Goal: Task Accomplishment & Management: Manage account settings

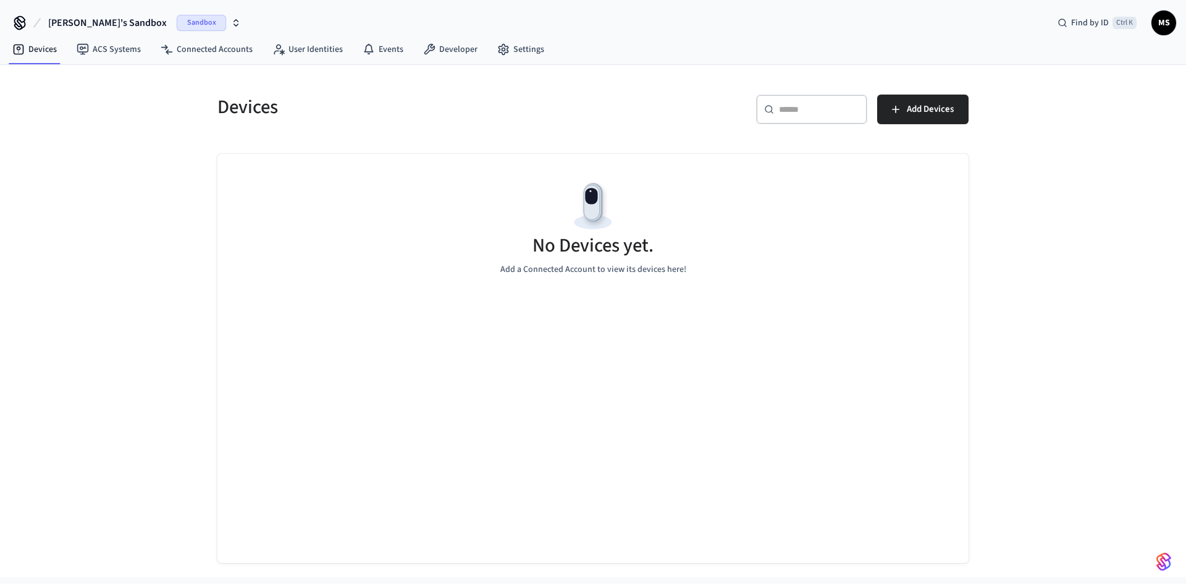
click at [163, 15] on button "[PERSON_NAME]'s Sandbox Sandbox" at bounding box center [144, 23] width 200 height 26
click at [172, 100] on span "Production" at bounding box center [171, 103] width 49 height 16
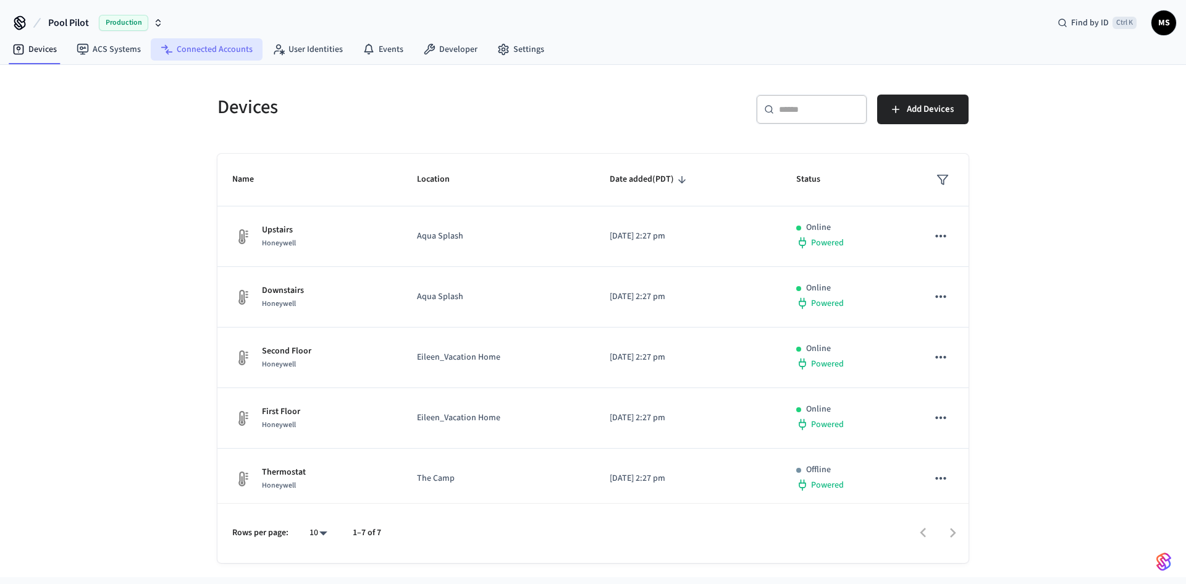
click at [192, 55] on link "Connected Accounts" at bounding box center [207, 49] width 112 height 22
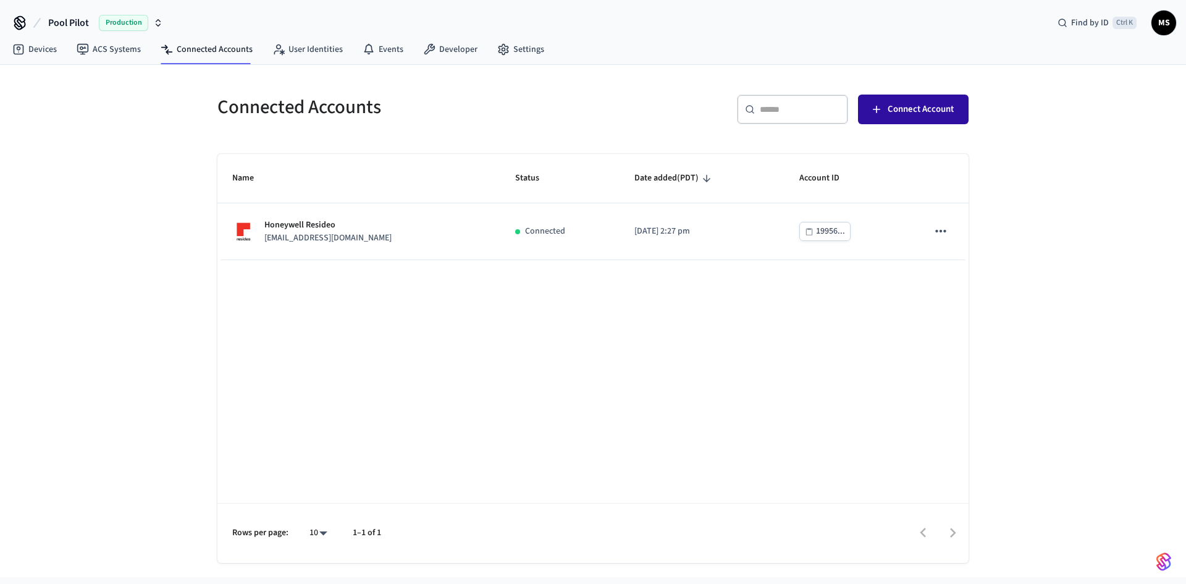
click at [895, 111] on span "Connect Account" at bounding box center [921, 109] width 66 height 16
click at [512, 47] on link "Settings" at bounding box center [521, 49] width 67 height 22
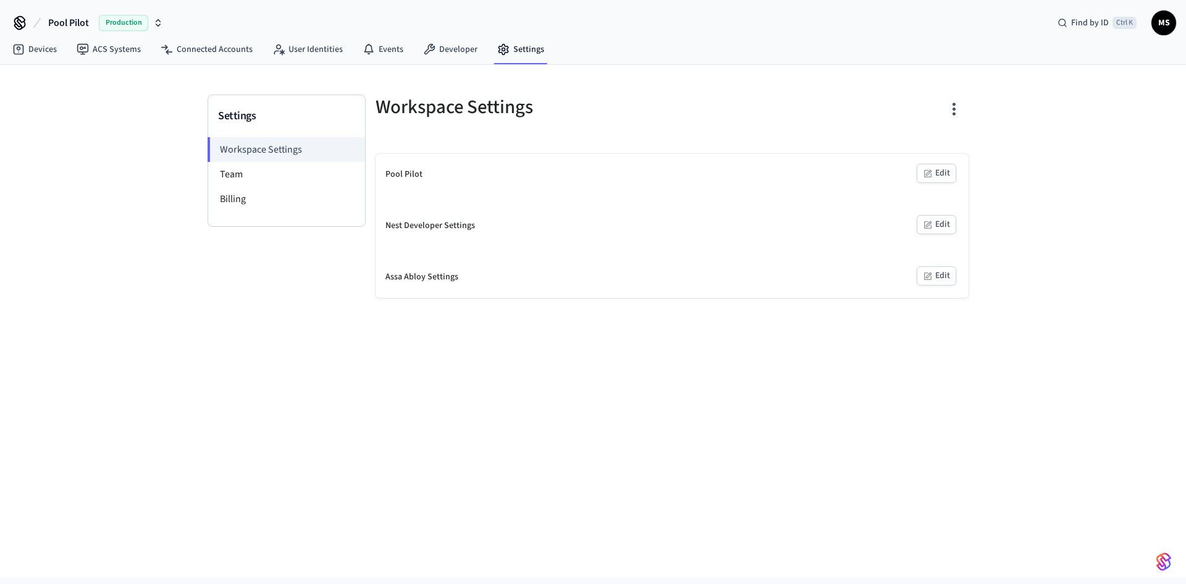
click at [927, 223] on icon "button" at bounding box center [928, 225] width 10 height 10
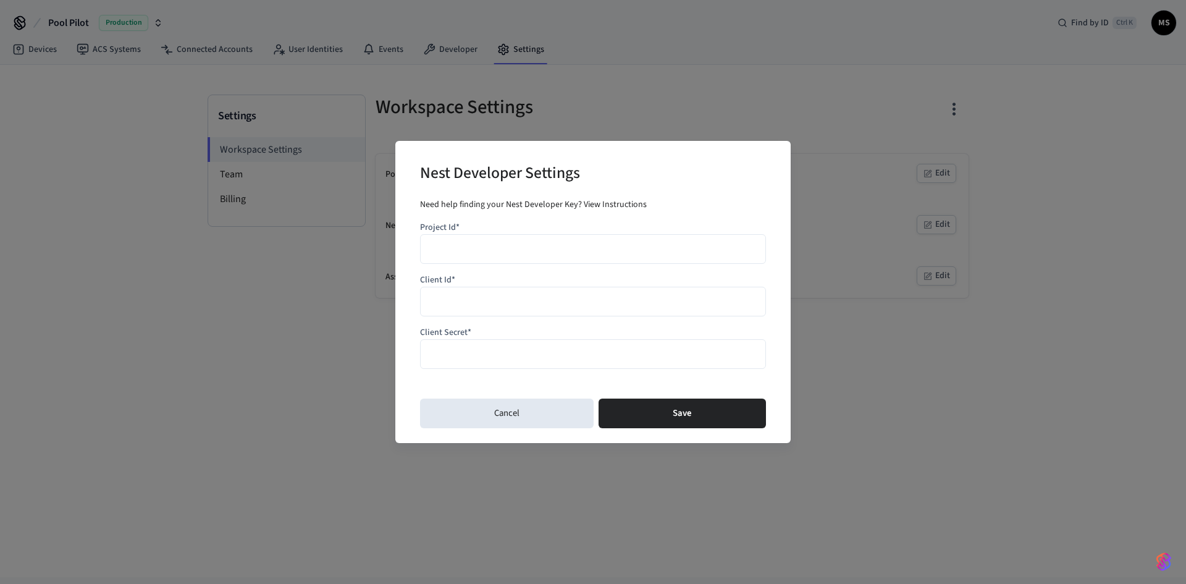
click at [471, 248] on input "Project Id*" at bounding box center [593, 249] width 330 height 18
paste input "**********"
type input "**********"
click at [471, 303] on input "Client Id*" at bounding box center [593, 302] width 330 height 18
click at [526, 299] on input "Client Id*" at bounding box center [593, 302] width 330 height 18
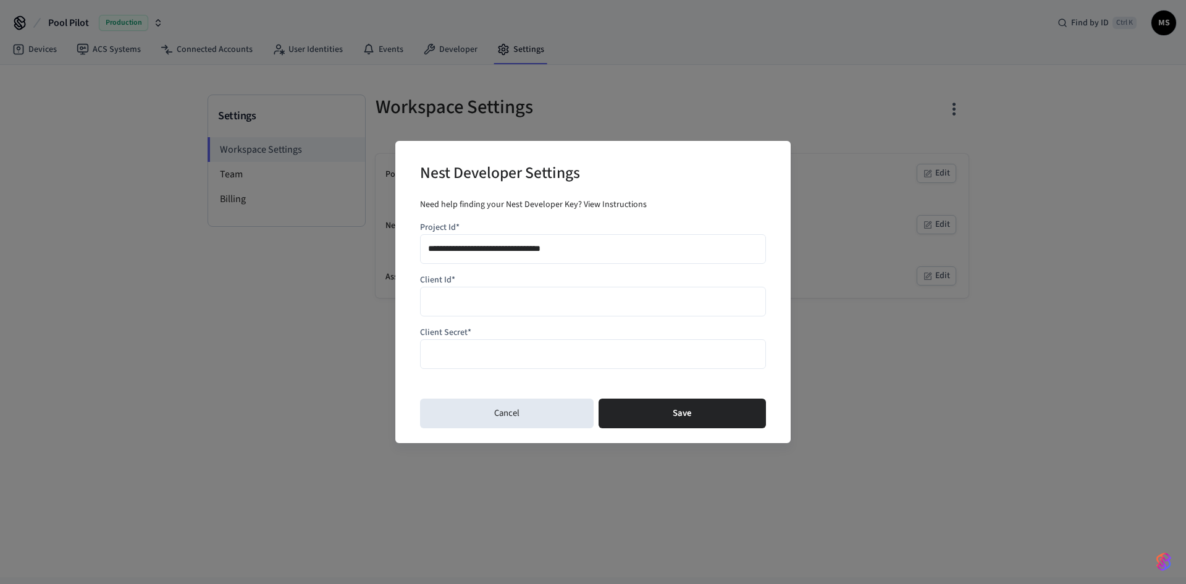
click at [506, 349] on input "Client Secret*" at bounding box center [593, 354] width 330 height 18
click at [458, 297] on input "Client Id*" at bounding box center [593, 302] width 330 height 18
click at [475, 302] on input "Client Id*" at bounding box center [593, 302] width 330 height 18
paste input "**********"
type input "**********"
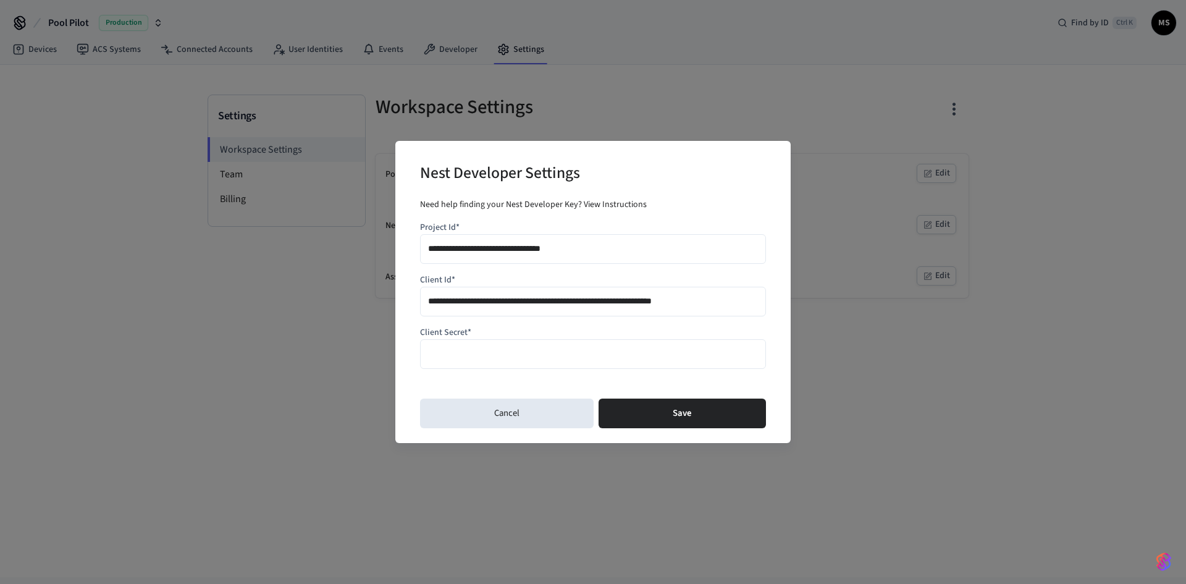
click at [526, 352] on input "Client Secret*" at bounding box center [593, 354] width 330 height 18
paste input "**********"
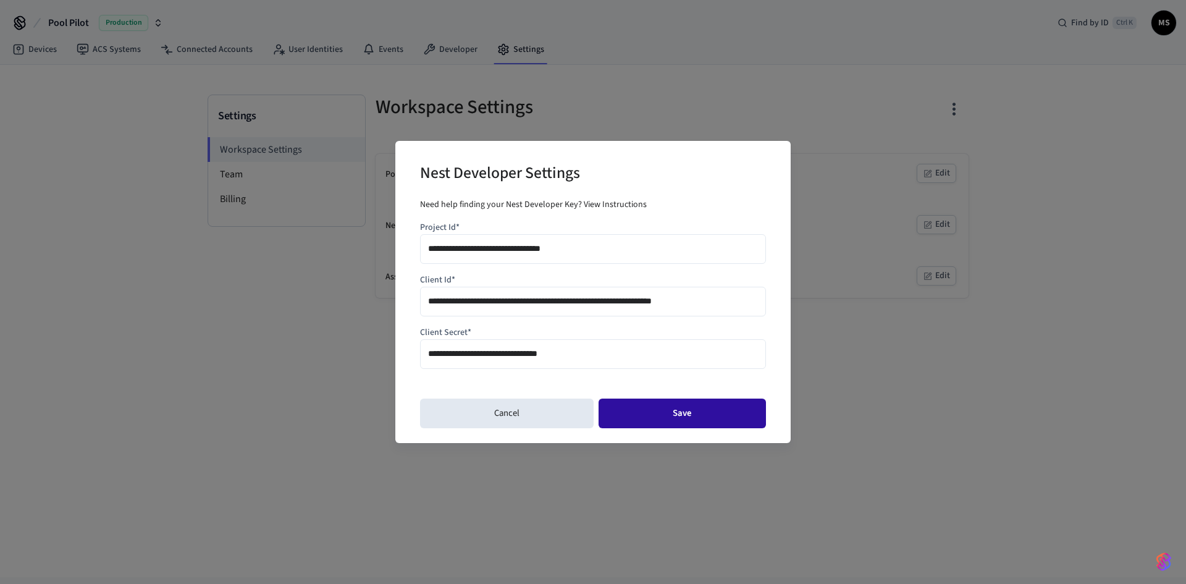
type input "**********"
click at [670, 410] on button "Save" at bounding box center [682, 414] width 167 height 30
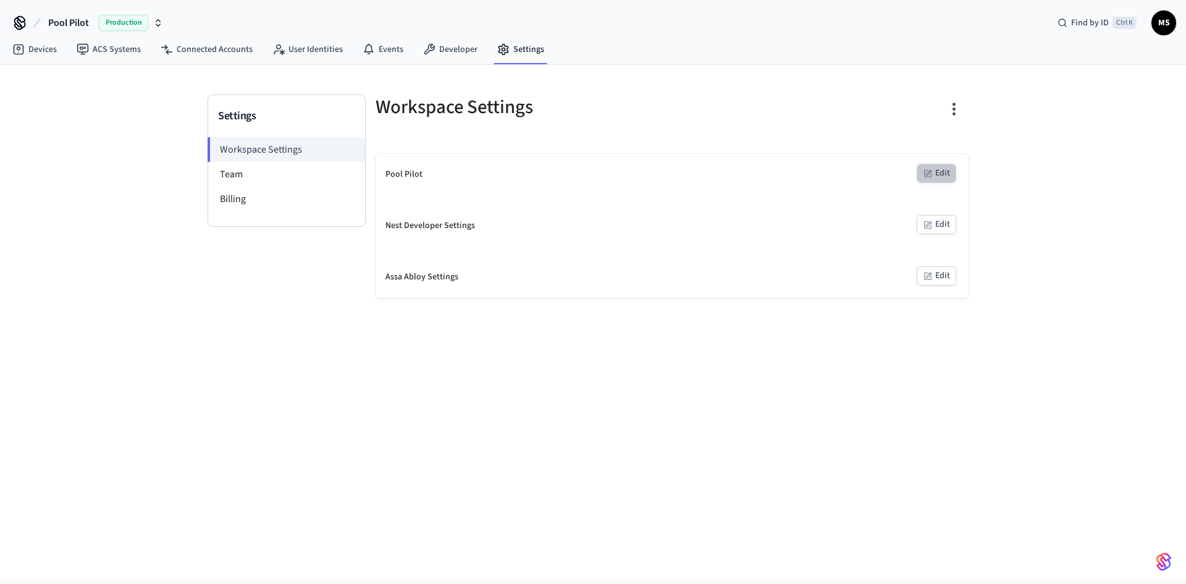
click at [932, 169] on icon "button" at bounding box center [928, 174] width 10 height 10
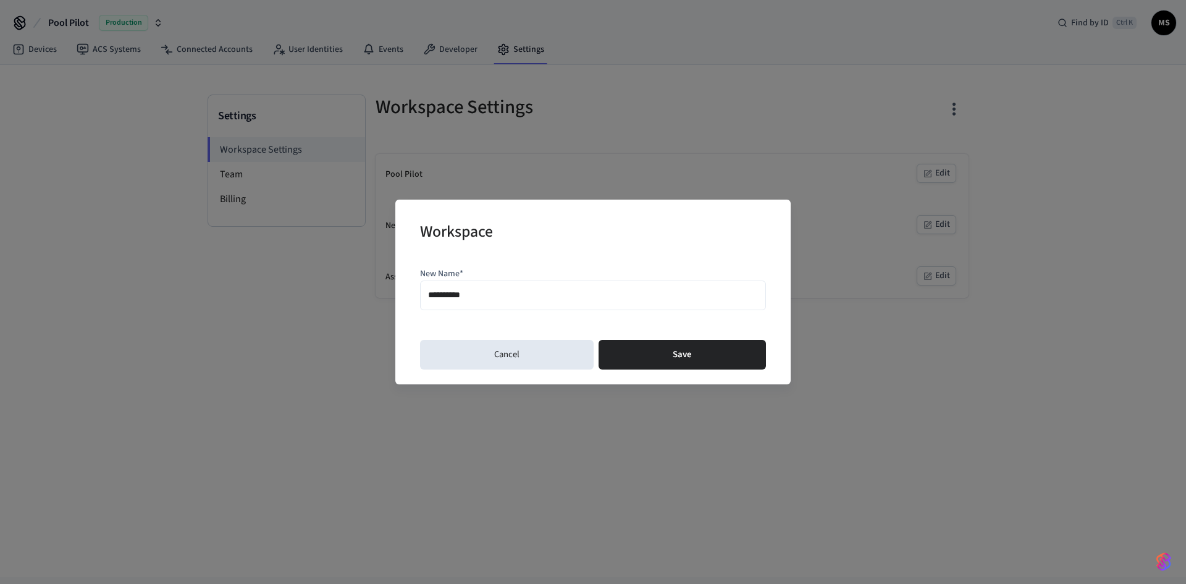
drag, startPoint x: 475, startPoint y: 299, endPoint x: 366, endPoint y: 304, distance: 108.2
click at [366, 304] on div "**********" at bounding box center [593, 292] width 1186 height 584
paste input "******"
type input "**********"
click at [672, 349] on button "Save" at bounding box center [682, 355] width 167 height 30
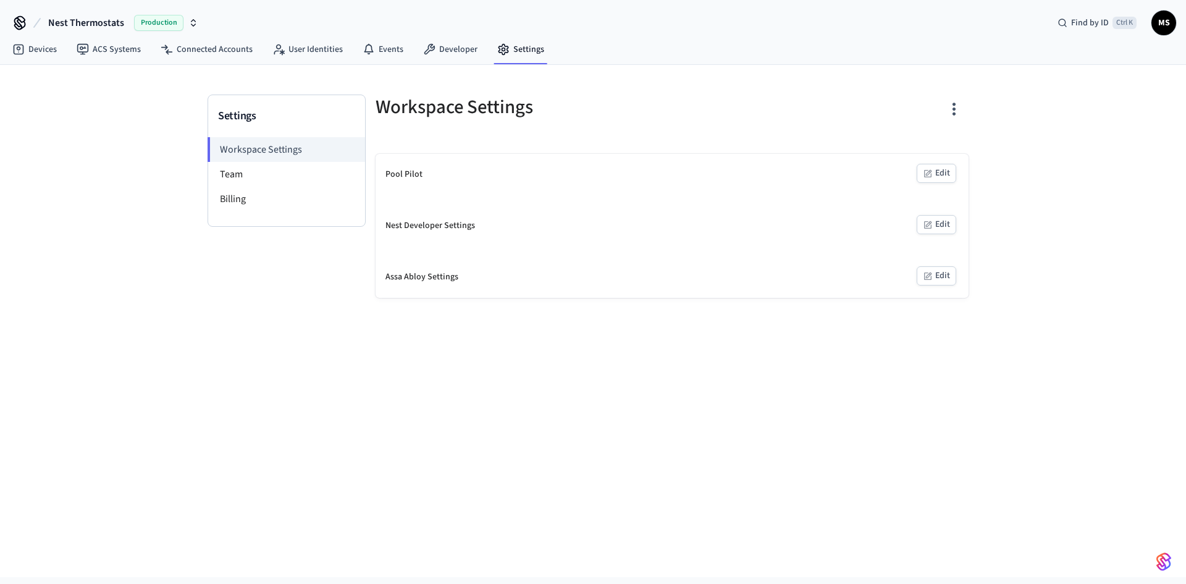
click at [933, 170] on button "Edit" at bounding box center [937, 173] width 40 height 19
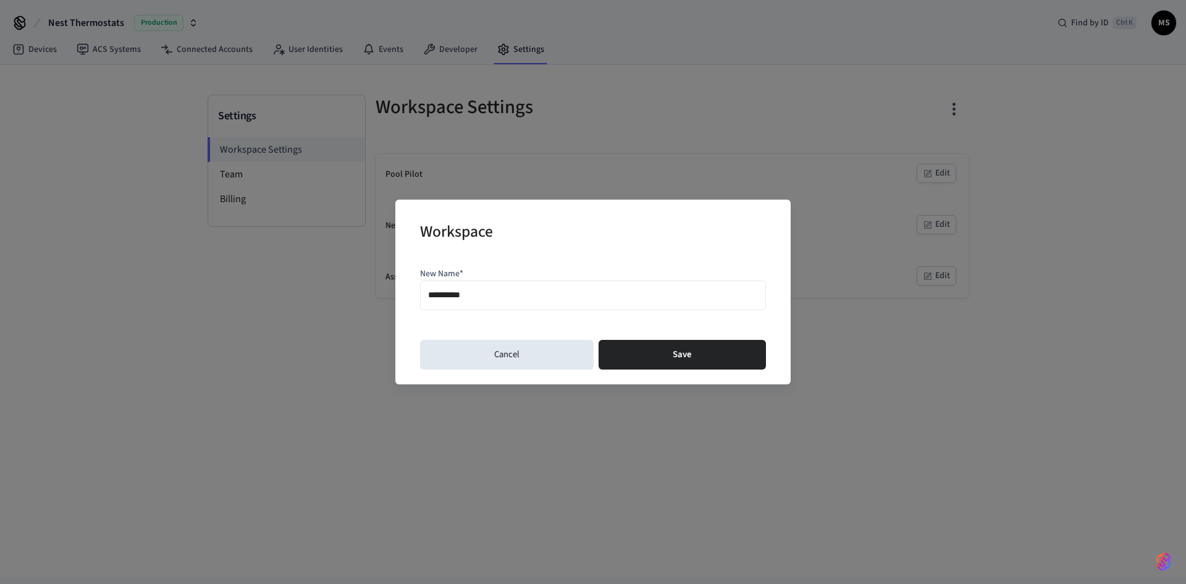
drag, startPoint x: 489, startPoint y: 297, endPoint x: 230, endPoint y: 299, distance: 258.9
click at [233, 299] on div "**********" at bounding box center [593, 292] width 1186 height 584
paste input "******"
type input "**********"
click at [645, 345] on button "Save" at bounding box center [682, 355] width 167 height 30
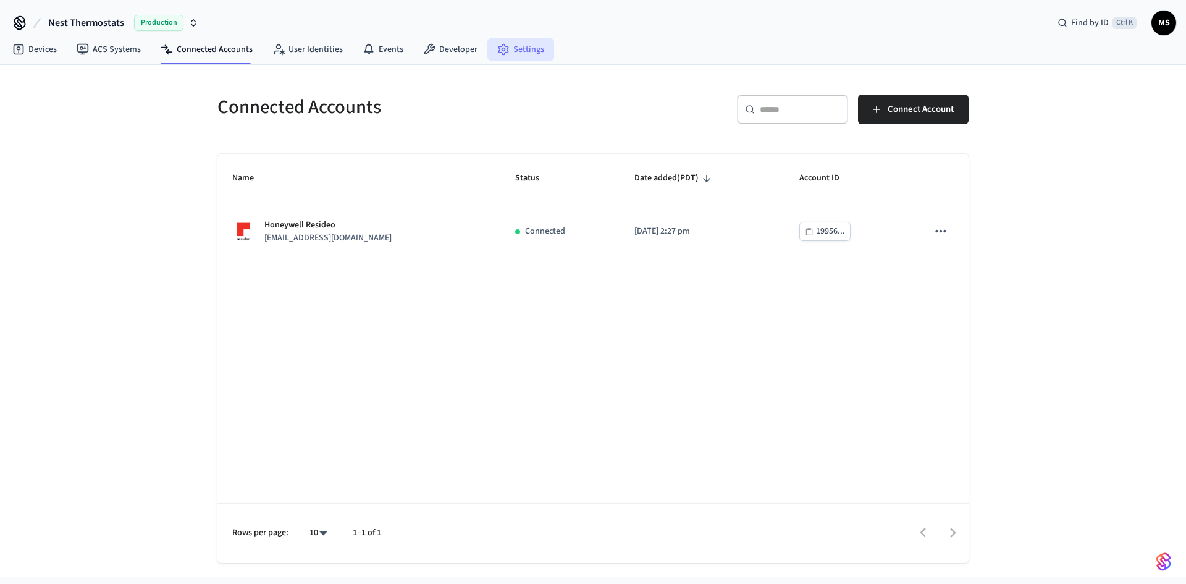
click at [544, 48] on link "Settings" at bounding box center [521, 49] width 67 height 22
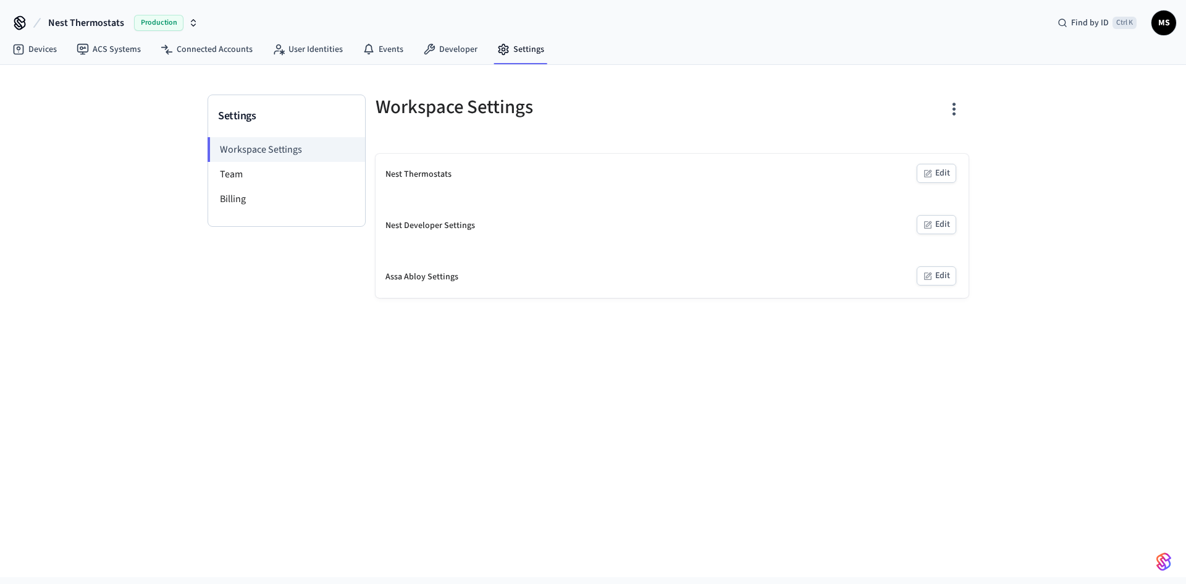
click at [943, 171] on button "Edit" at bounding box center [937, 173] width 40 height 19
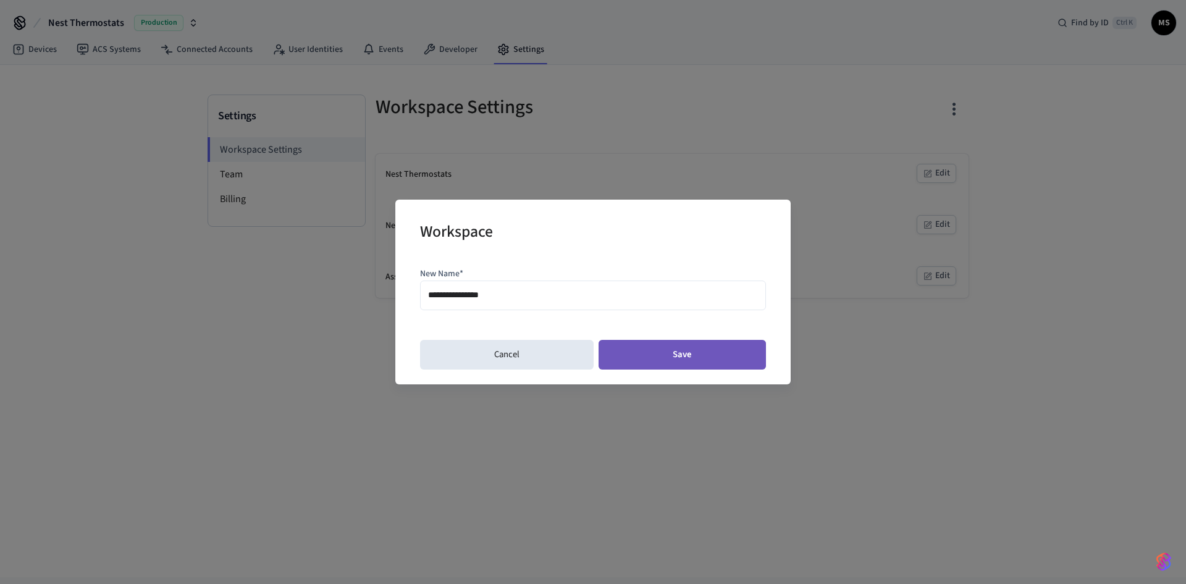
click at [670, 355] on button "Save" at bounding box center [682, 355] width 167 height 30
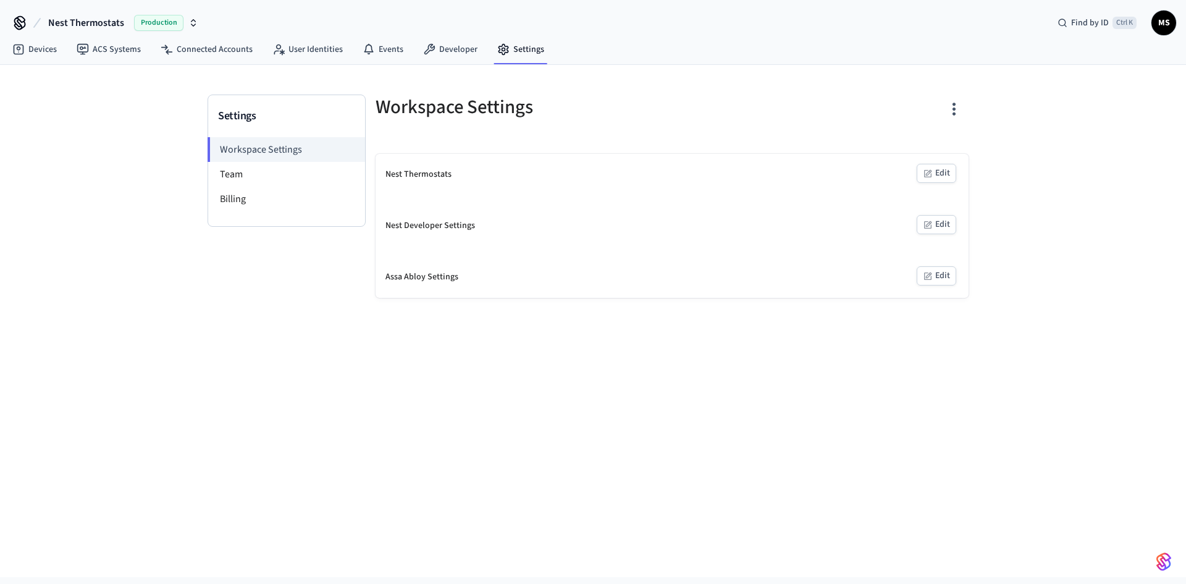
click at [932, 224] on icon "button" at bounding box center [928, 225] width 10 height 10
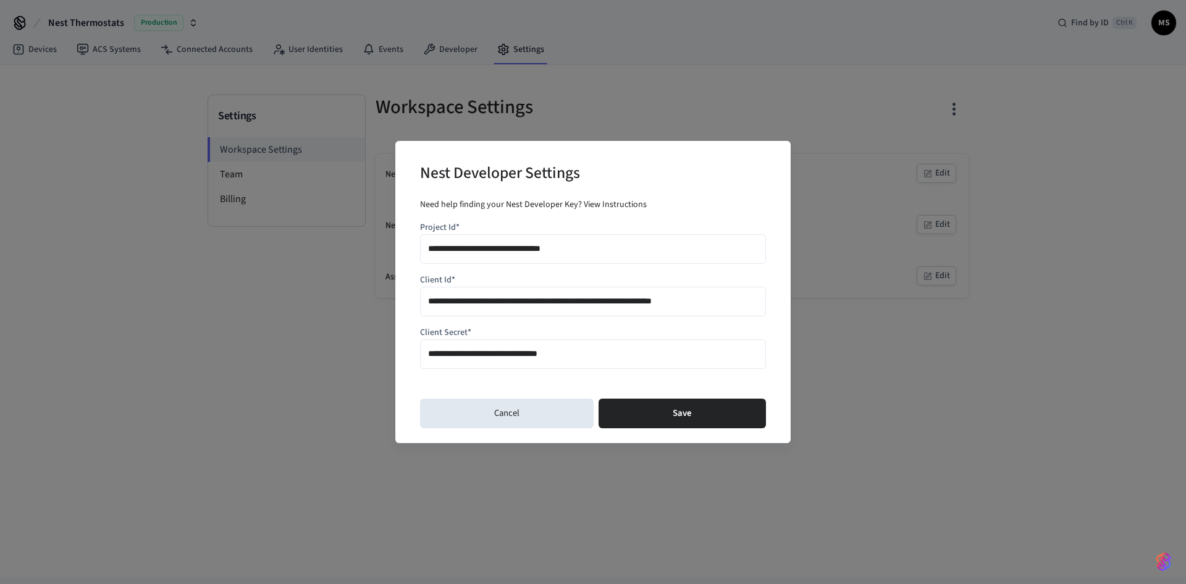
drag, startPoint x: 748, startPoint y: 303, endPoint x: 113, endPoint y: 305, distance: 634.6
click at [114, 305] on div "**********" at bounding box center [593, 292] width 1186 height 584
click at [650, 354] on input "**********" at bounding box center [593, 354] width 330 height 18
click at [429, 302] on input "**********" at bounding box center [593, 302] width 330 height 18
click at [582, 247] on input "**********" at bounding box center [593, 249] width 330 height 18
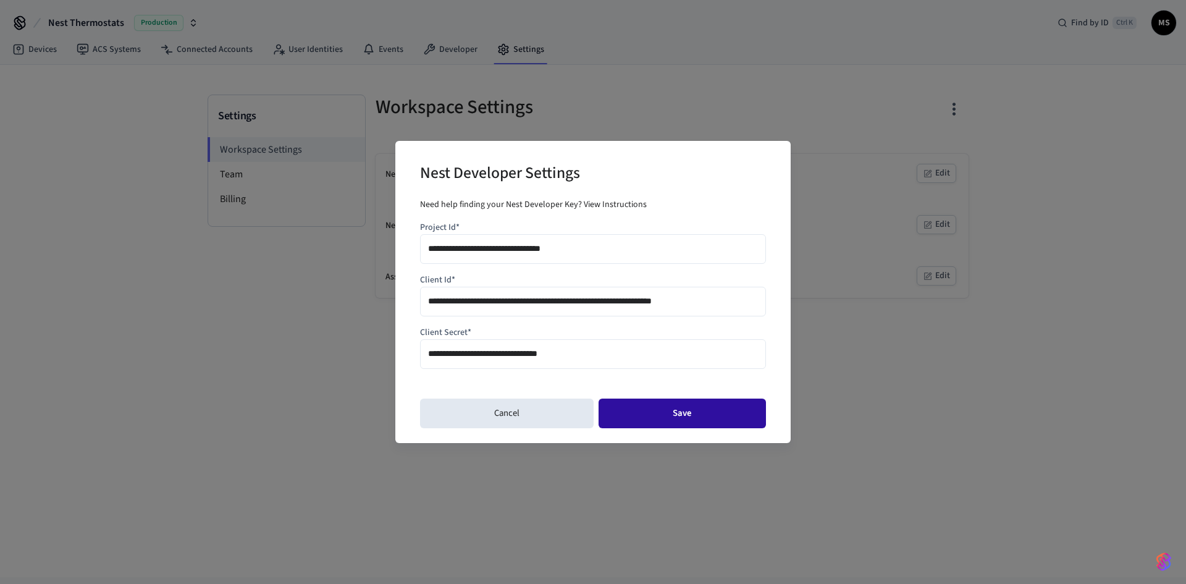
click at [690, 412] on button "Save" at bounding box center [682, 414] width 167 height 30
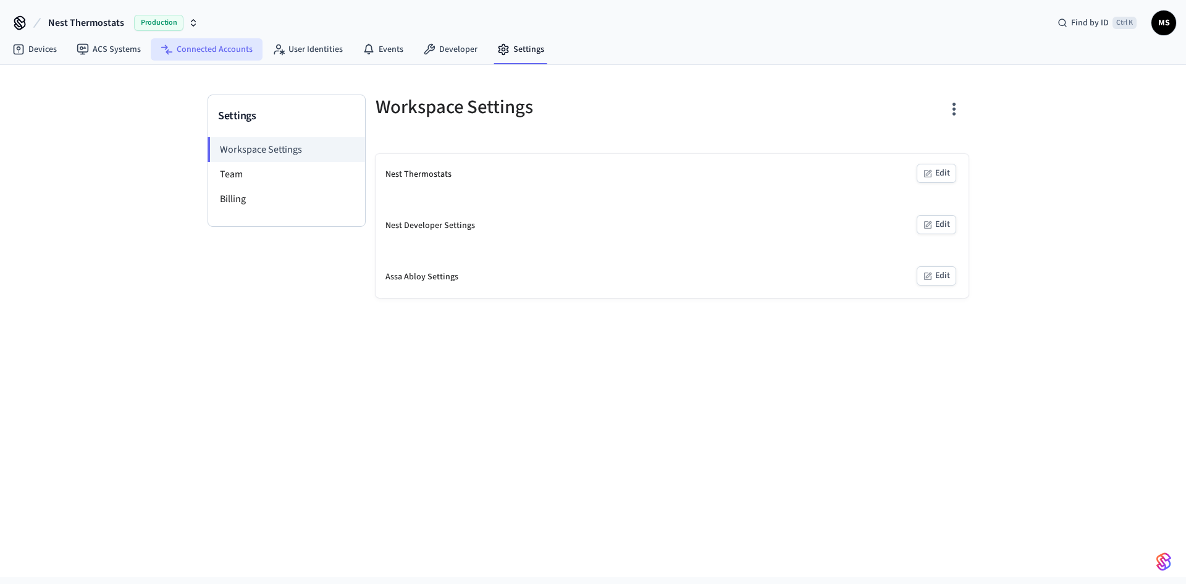
click at [226, 49] on link "Connected Accounts" at bounding box center [207, 49] width 112 height 22
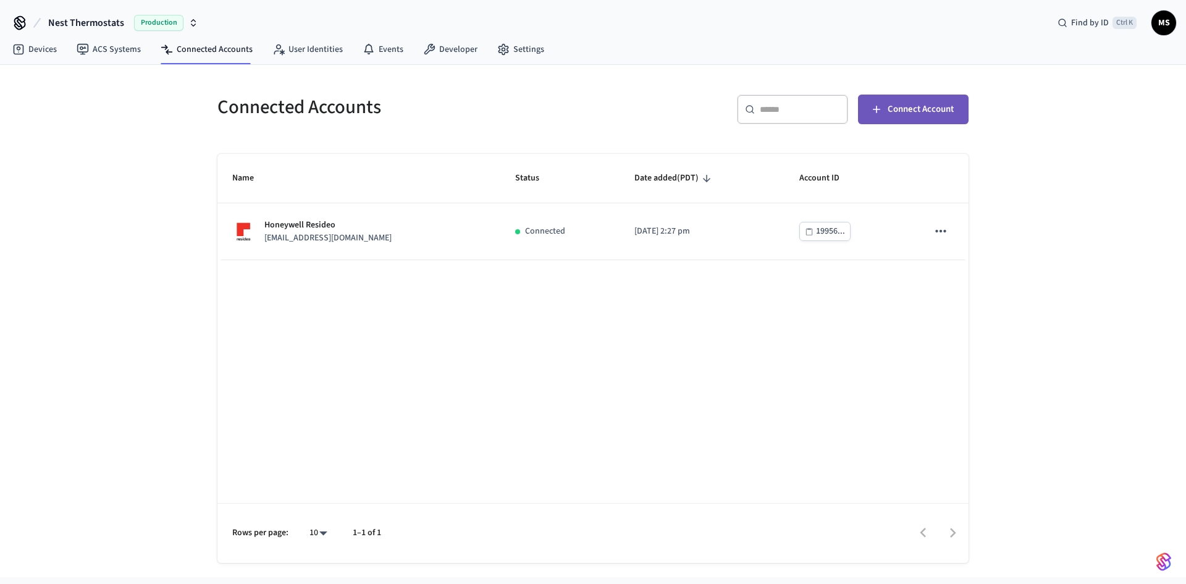
click at [899, 112] on span "Connect Account" at bounding box center [921, 109] width 66 height 16
click at [901, 116] on span "Connect Account" at bounding box center [921, 109] width 66 height 16
click at [40, 53] on link "Devices" at bounding box center [34, 49] width 64 height 22
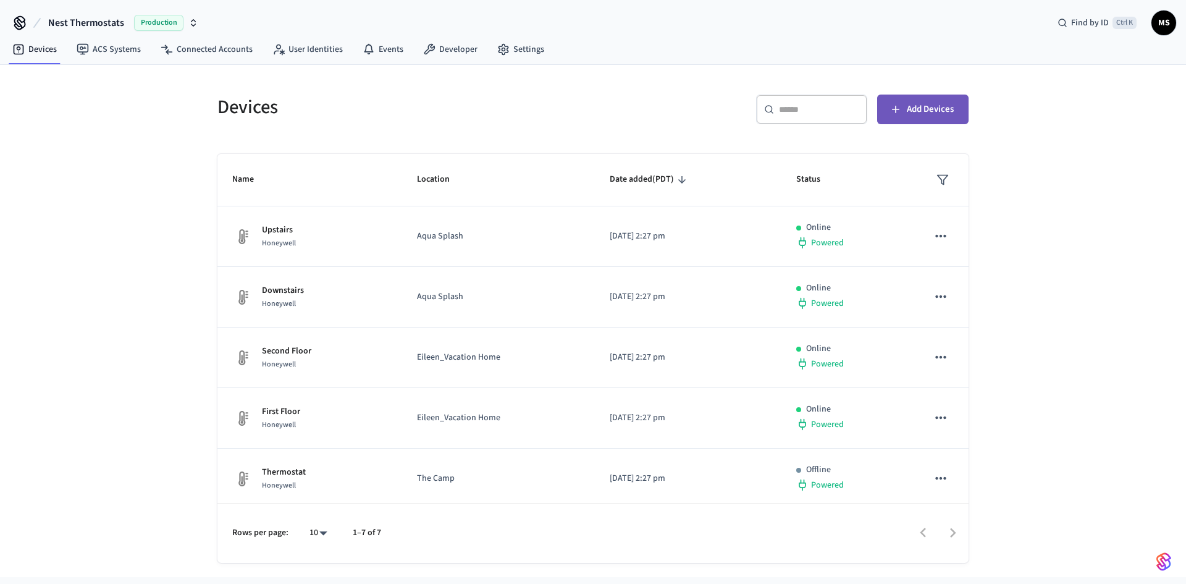
click at [926, 109] on span "Add Devices" at bounding box center [930, 109] width 47 height 16
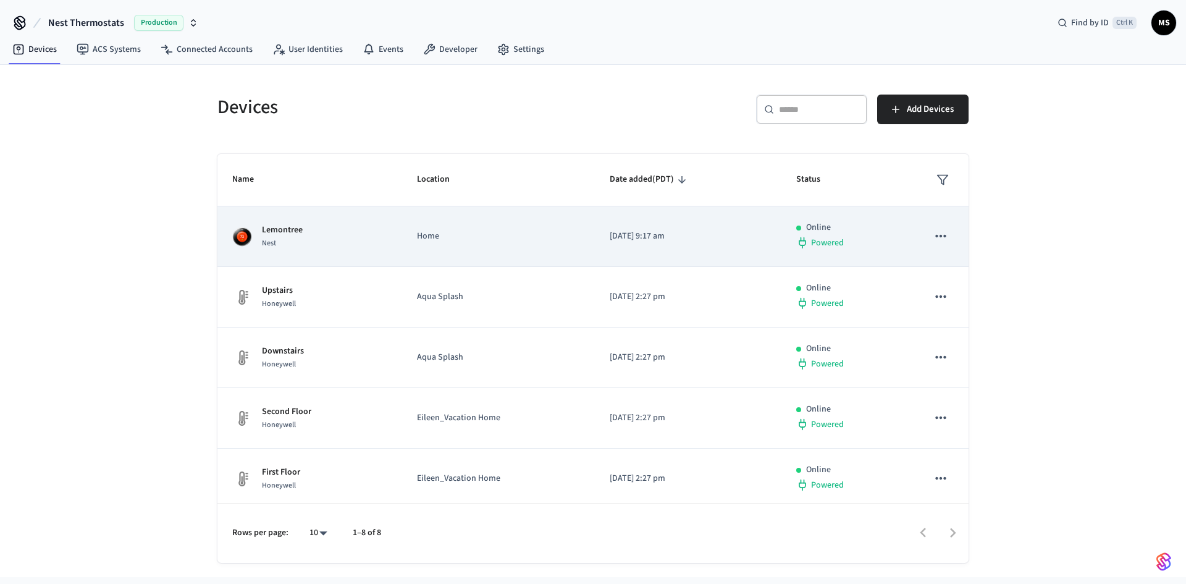
click at [933, 237] on icon "sticky table" at bounding box center [941, 236] width 16 height 16
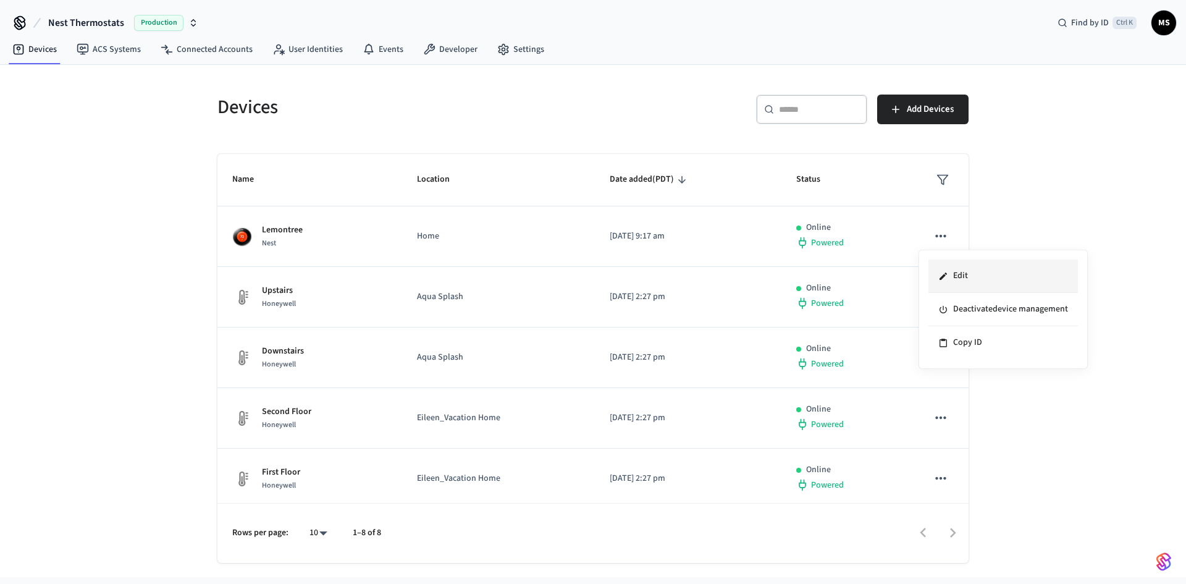
click at [948, 276] on icon at bounding box center [944, 276] width 10 height 10
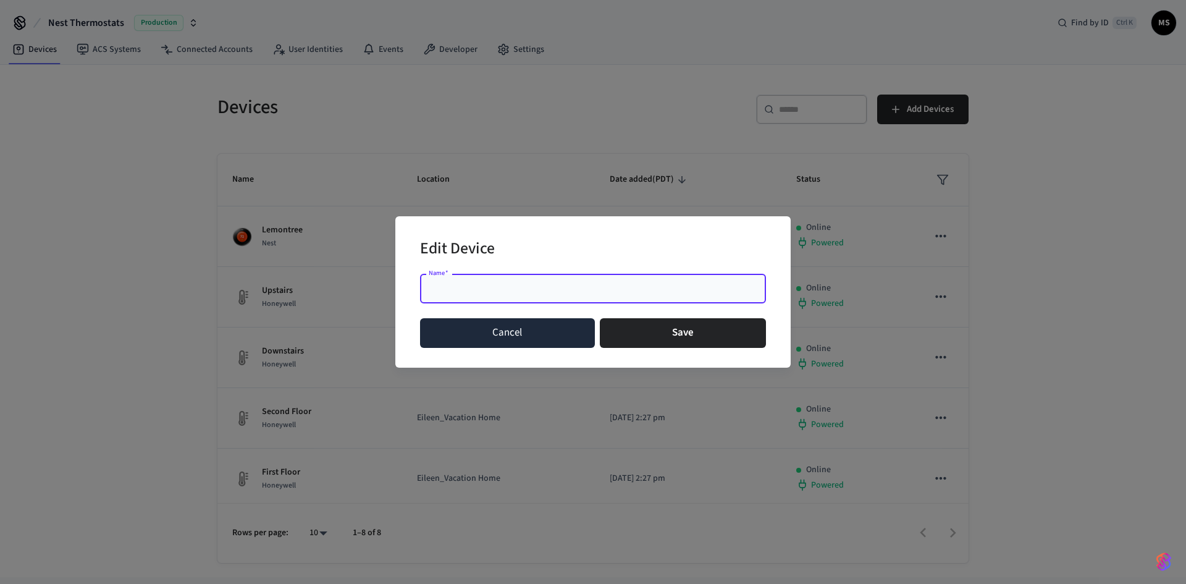
click at [532, 332] on button "Cancel" at bounding box center [507, 333] width 175 height 30
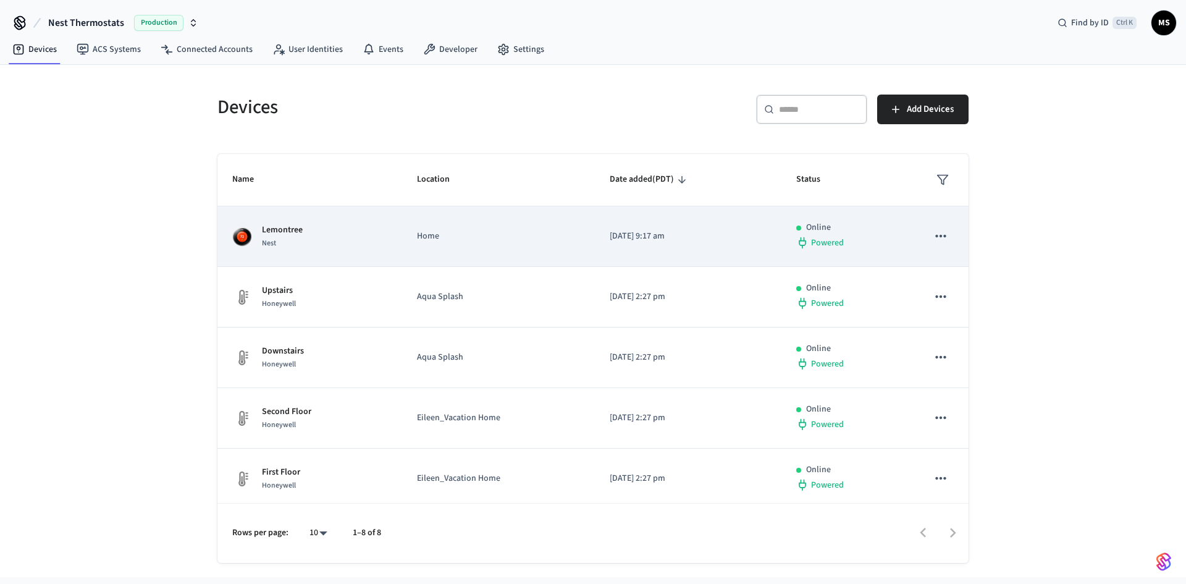
click at [621, 237] on p "[DATE] 9:17 am" at bounding box center [689, 236] width 158 height 13
click at [615, 235] on p "[DATE] 9:17 am" at bounding box center [689, 236] width 158 height 13
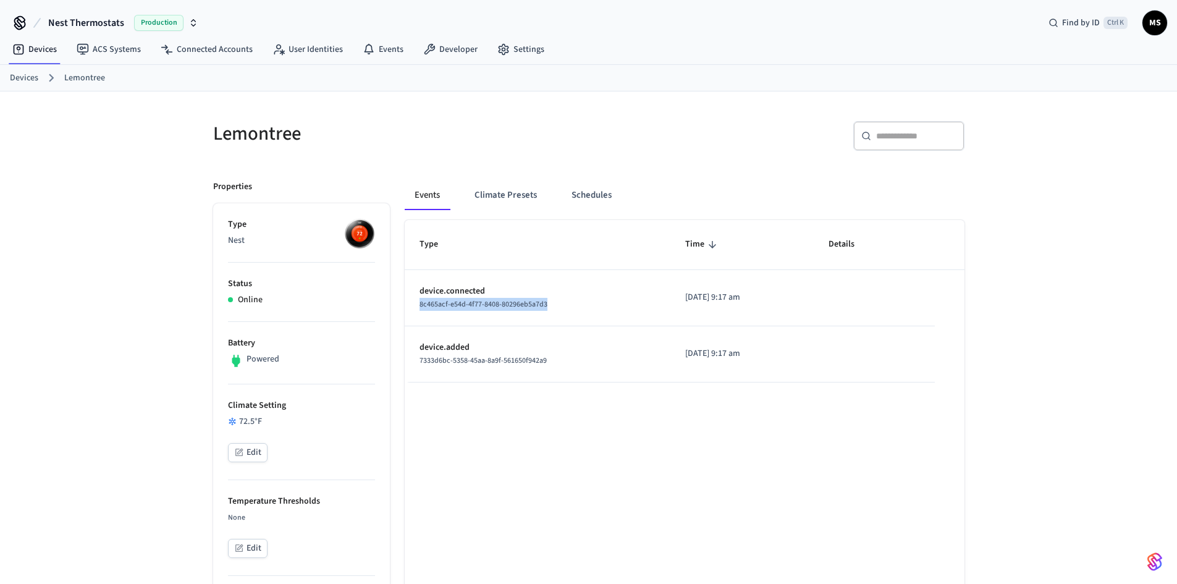
drag, startPoint x: 558, startPoint y: 302, endPoint x: 415, endPoint y: 304, distance: 143.4
click at [415, 304] on td "device.connected 8c465acf-e54d-4f77-8408-80296eb5a7d3" at bounding box center [538, 298] width 266 height 56
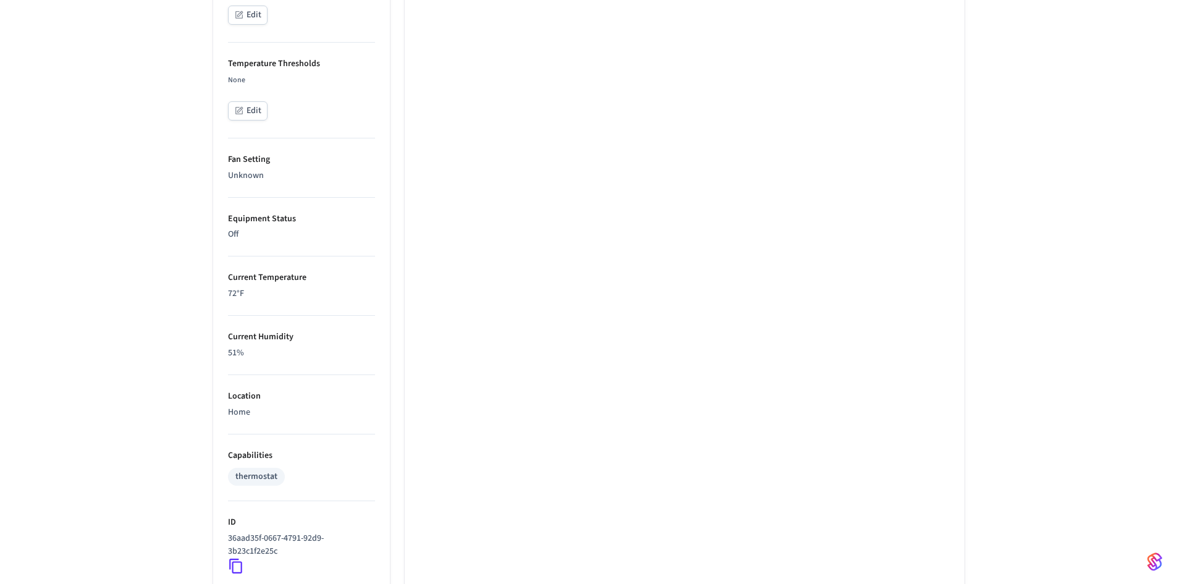
scroll to position [561, 0]
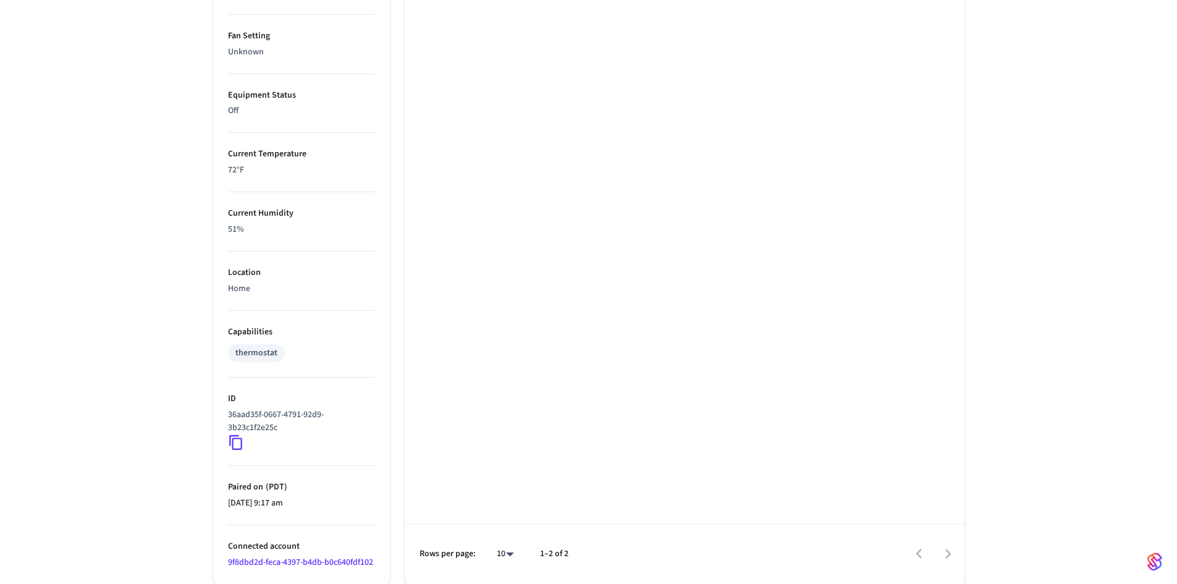
click at [237, 441] on icon at bounding box center [236, 442] width 16 height 16
click at [986, 81] on div "Lemontree ​ ​ Properties Type Nest Status Online Battery Powered Climate Settin…" at bounding box center [588, 57] width 1177 height 1054
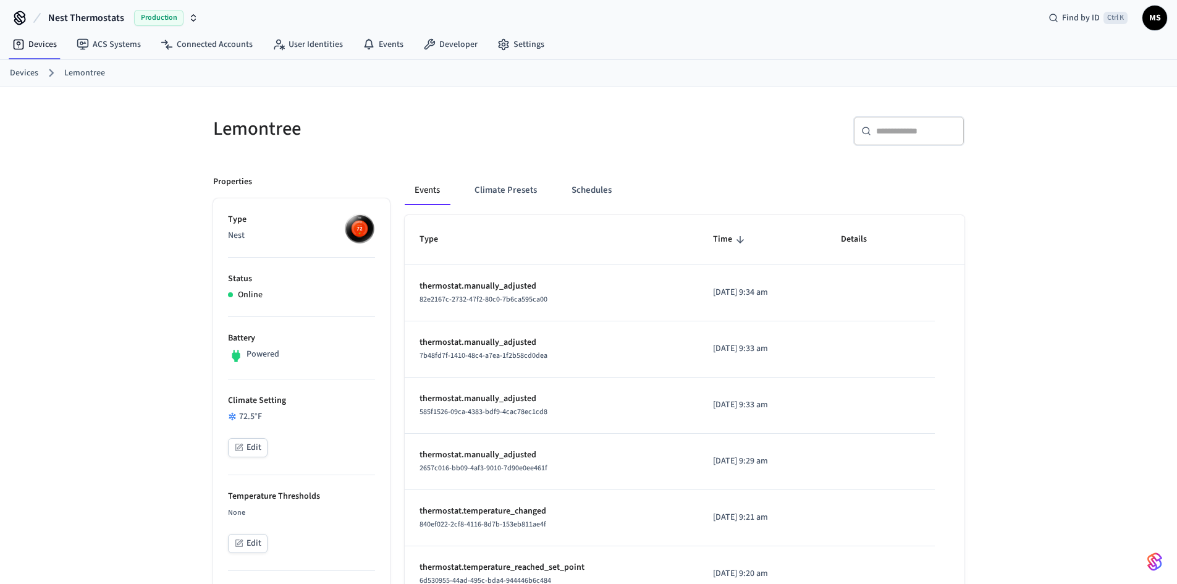
scroll to position [0, 0]
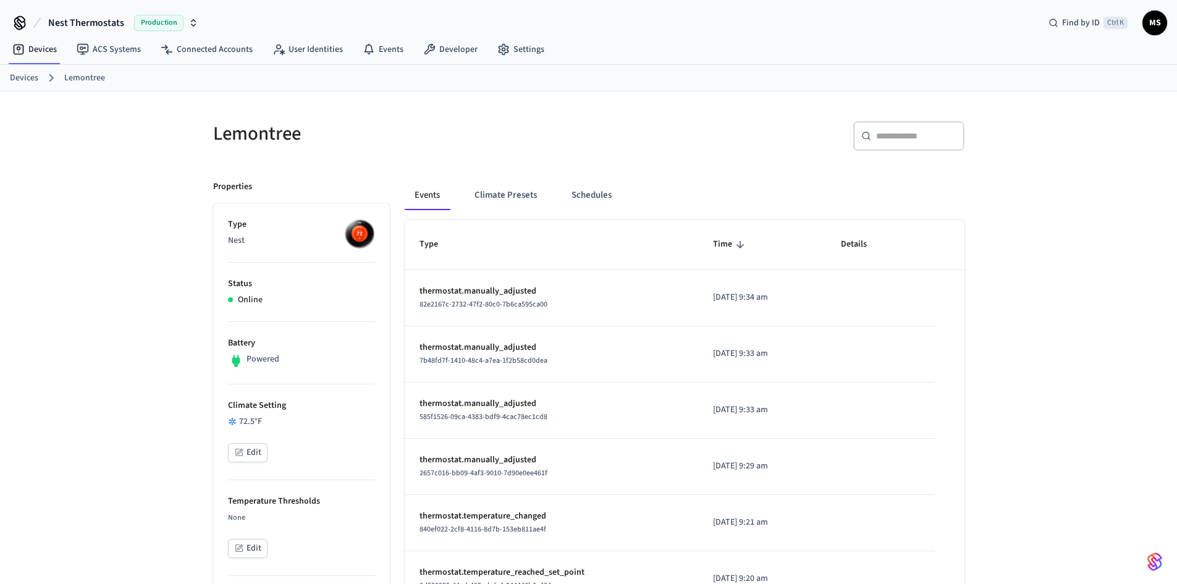
click at [1146, 28] on span "MS" at bounding box center [1155, 23] width 22 height 22
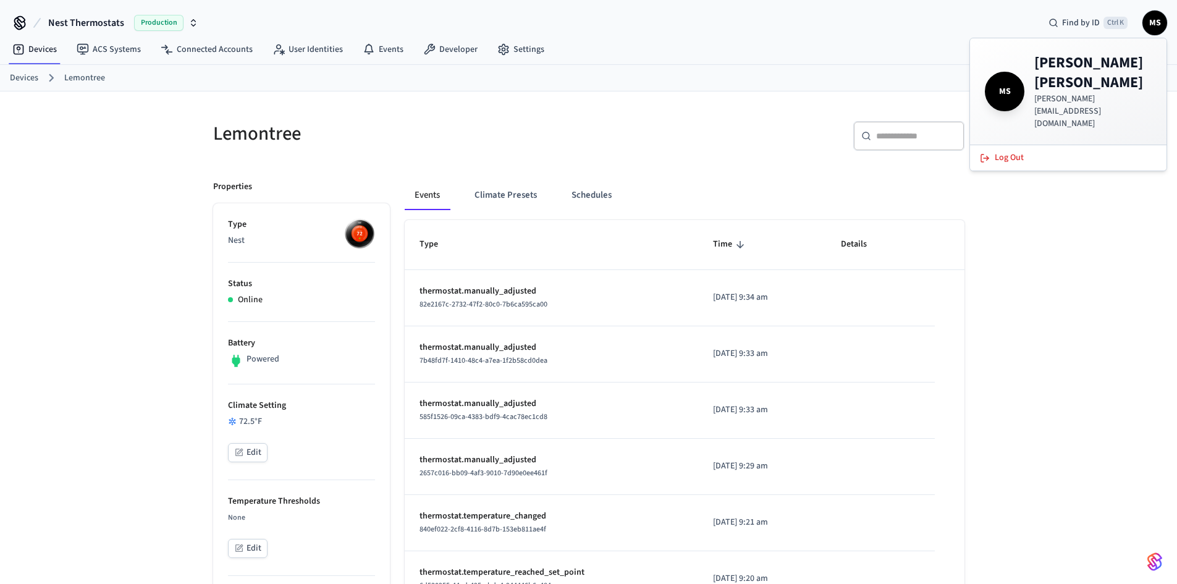
click at [830, 50] on div "Devices ACS Systems Connected Accounts User Identities Events Developer Settings" at bounding box center [588, 50] width 1177 height 29
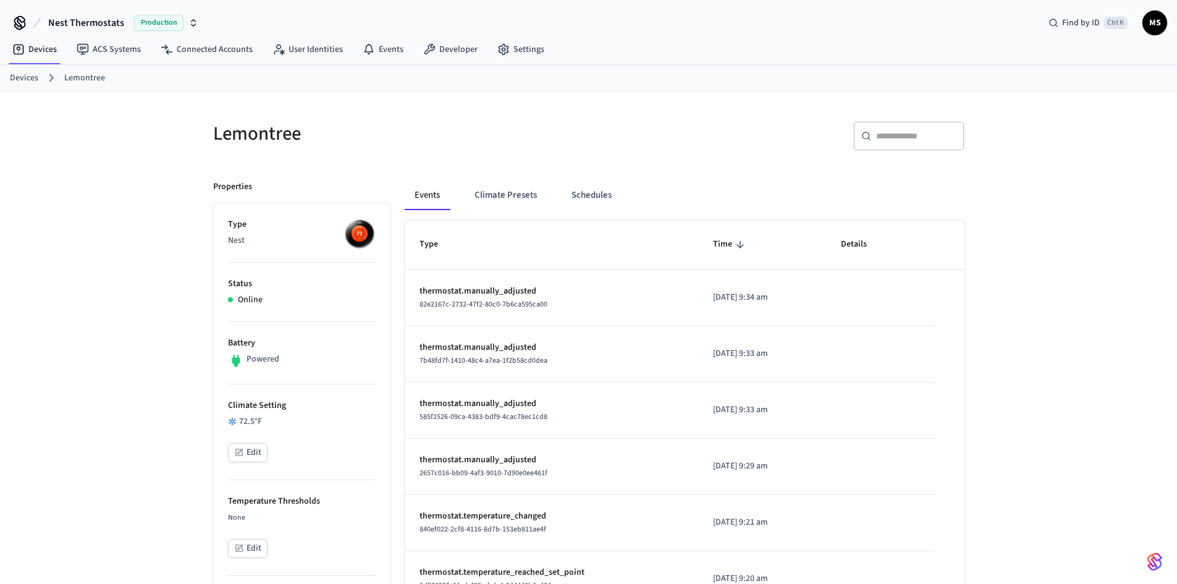
click at [25, 25] on icon at bounding box center [20, 26] width 11 height 8
click at [75, 27] on span "Nest Thermostats" at bounding box center [86, 22] width 76 height 15
click at [470, 111] on div "Lemontree" at bounding box center [389, 133] width 383 height 54
click at [475, 49] on link "Developer" at bounding box center [450, 49] width 74 height 22
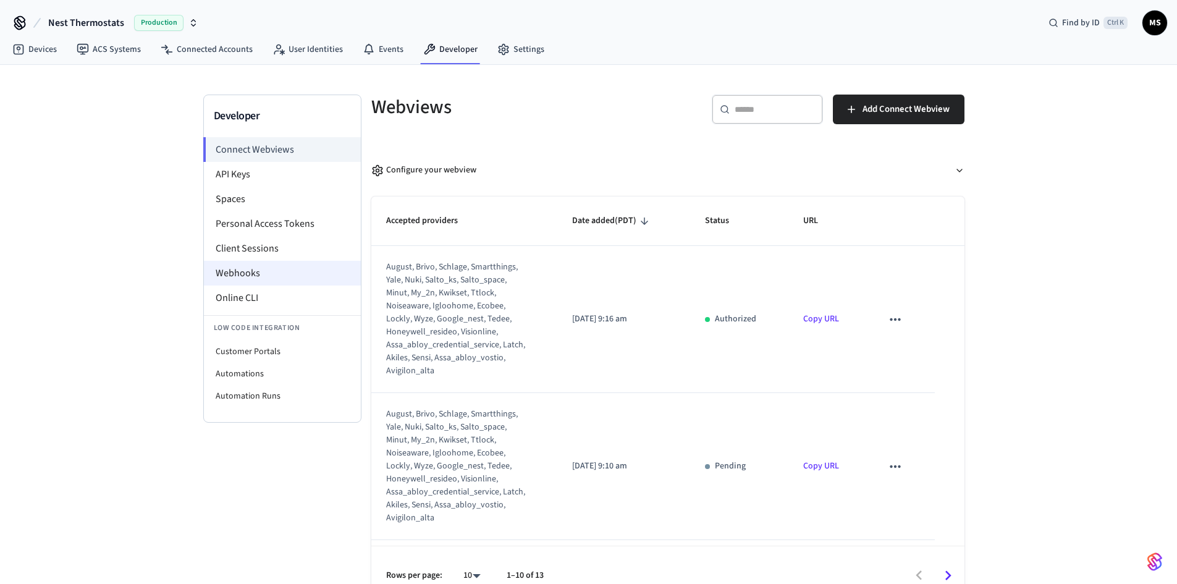
click at [237, 274] on li "Webhooks" at bounding box center [282, 273] width 157 height 25
click at [302, 272] on li "Webhooks" at bounding box center [282, 273] width 157 height 25
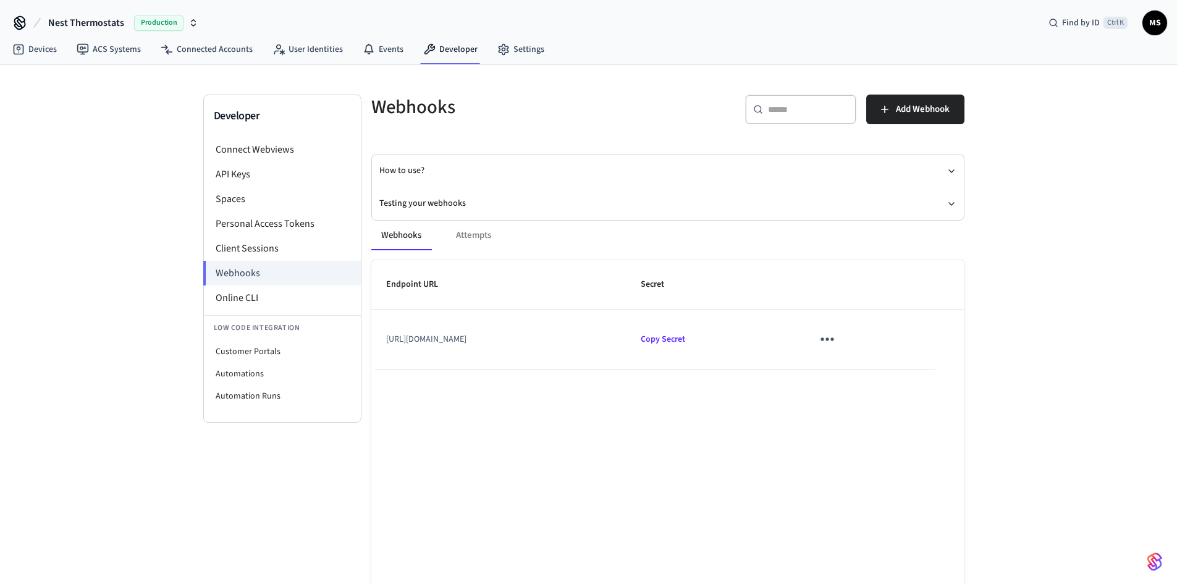
drag, startPoint x: 384, startPoint y: 332, endPoint x: 505, endPoint y: 358, distance: 124.3
click at [504, 360] on td "[URL][DOMAIN_NAME]" at bounding box center [498, 339] width 255 height 59
click at [507, 355] on td "[URL][DOMAIN_NAME]" at bounding box center [498, 339] width 255 height 59
click at [451, 346] on td "[URL][DOMAIN_NAME]" at bounding box center [498, 339] width 255 height 59
drag, startPoint x: 383, startPoint y: 333, endPoint x: 497, endPoint y: 353, distance: 115.4
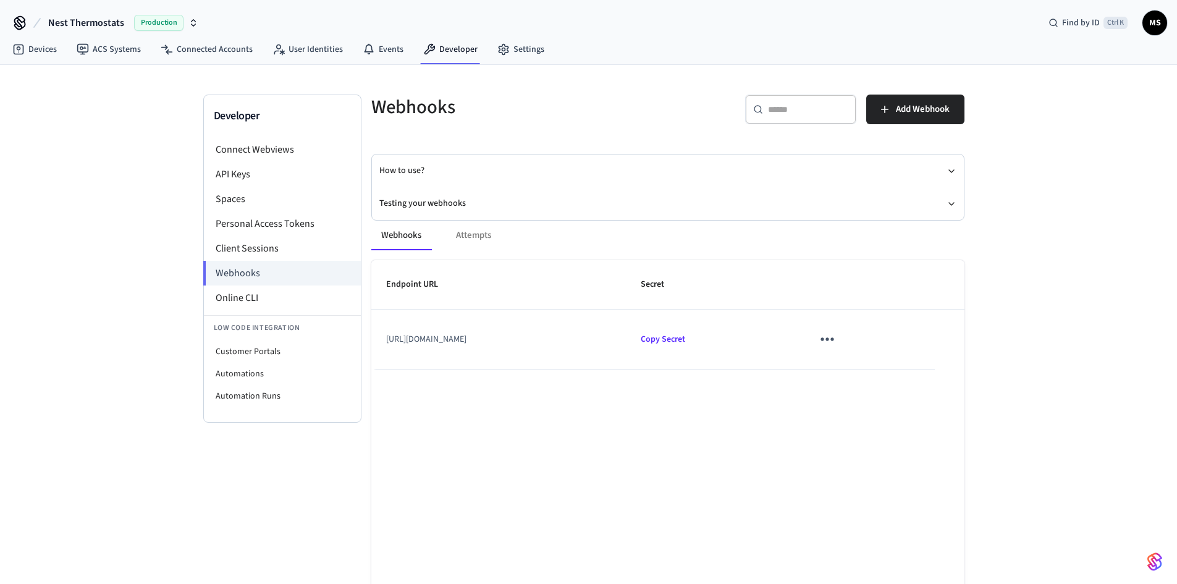
click at [496, 353] on td "[URL][DOMAIN_NAME]" at bounding box center [498, 339] width 255 height 59
click at [404, 334] on td "[URL][DOMAIN_NAME]" at bounding box center [498, 339] width 255 height 59
drag, startPoint x: 384, startPoint y: 331, endPoint x: 496, endPoint y: 363, distance: 116.2
click at [496, 363] on td "[URL][DOMAIN_NAME]" at bounding box center [498, 339] width 255 height 59
click at [446, 339] on td "[URL][DOMAIN_NAME]" at bounding box center [498, 339] width 255 height 59
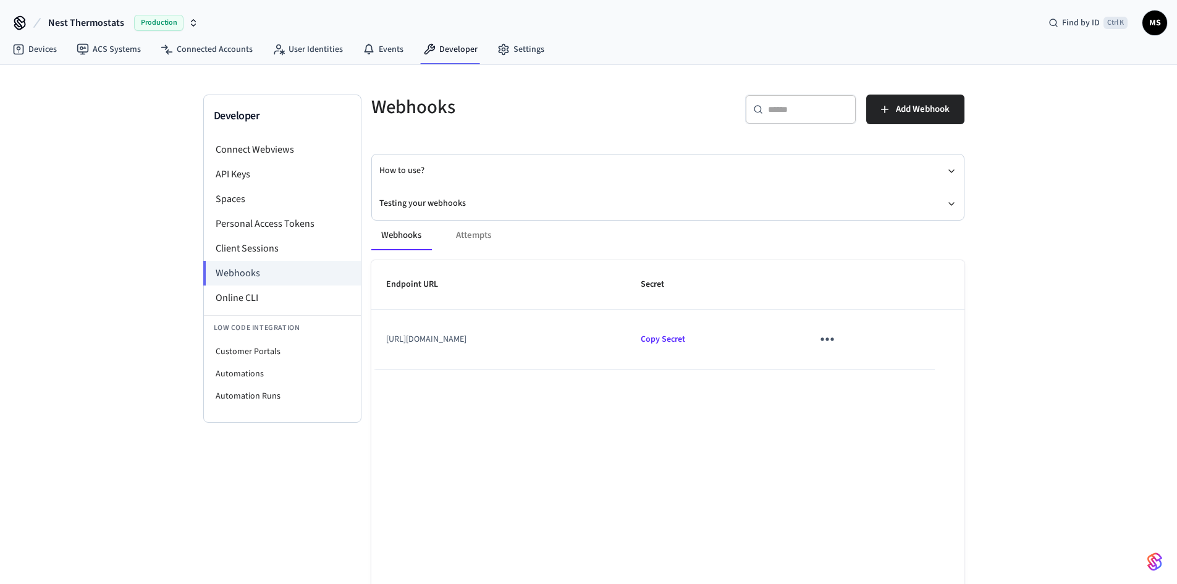
drag, startPoint x: 384, startPoint y: 329, endPoint x: 478, endPoint y: 356, distance: 98.2
click at [478, 356] on td "[URL][DOMAIN_NAME]" at bounding box center [498, 339] width 255 height 59
click at [497, 355] on td "[URL][DOMAIN_NAME]" at bounding box center [498, 339] width 255 height 59
drag, startPoint x: 542, startPoint y: 375, endPoint x: 539, endPoint y: 370, distance: 6.4
click at [543, 376] on div "Endpoint URL Secret [URL][DOMAIN_NAME] Copy Secret Rows per page: 10 ** 1–1 of 1" at bounding box center [667, 464] width 593 height 409
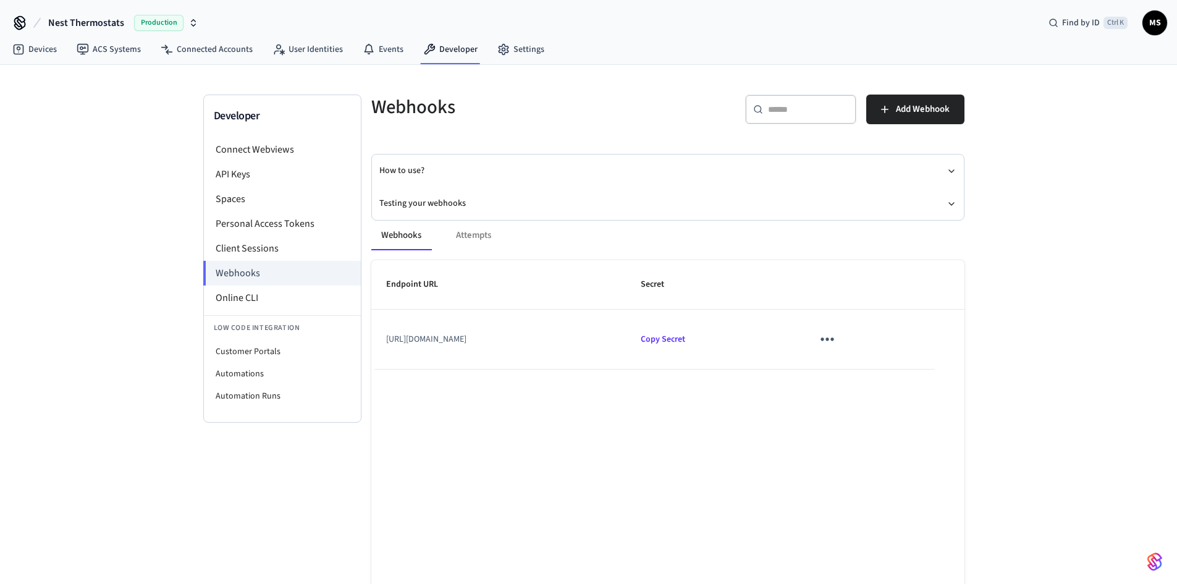
click at [480, 239] on div "Webhooks Attempts" at bounding box center [667, 236] width 593 height 30
click at [477, 233] on div "Webhooks Attempts" at bounding box center [667, 236] width 593 height 30
click at [476, 240] on div "Webhooks Attempts" at bounding box center [667, 236] width 593 height 30
click at [473, 236] on div "Webhooks Attempts" at bounding box center [667, 236] width 593 height 30
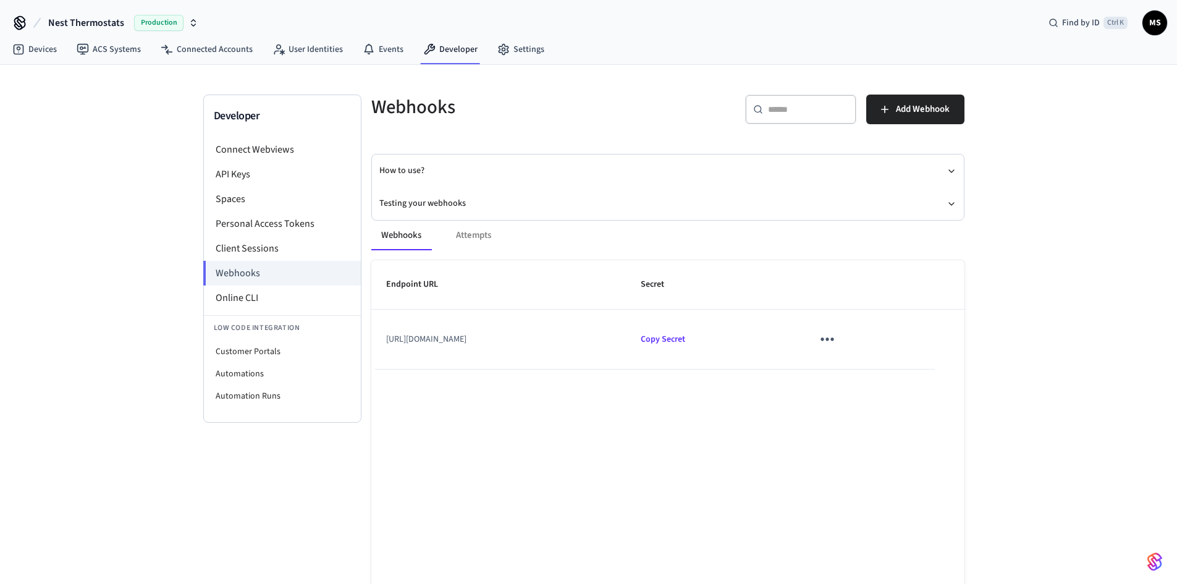
click at [473, 236] on div "Webhooks Attempts" at bounding box center [667, 236] width 593 height 30
click at [381, 51] on link "Events" at bounding box center [383, 49] width 61 height 22
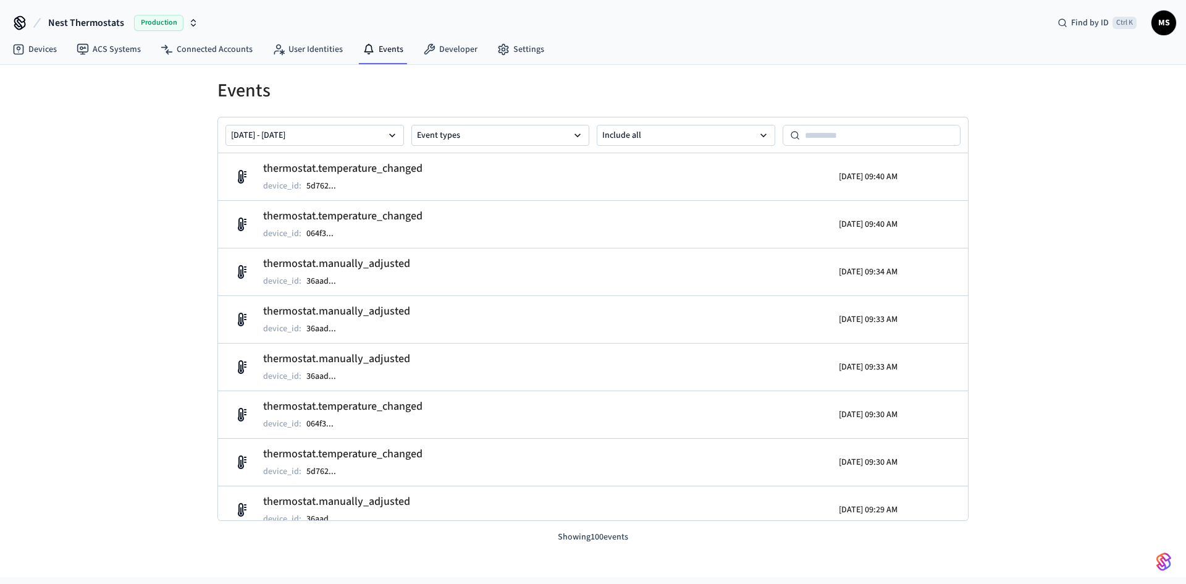
click at [942, 74] on div "Events [DATE] - [DATE] Event types Include all thermostat.temperature_changed d…" at bounding box center [593, 304] width 791 height 479
click at [49, 56] on link "Devices" at bounding box center [34, 49] width 64 height 22
